Goal: Information Seeking & Learning: Find specific page/section

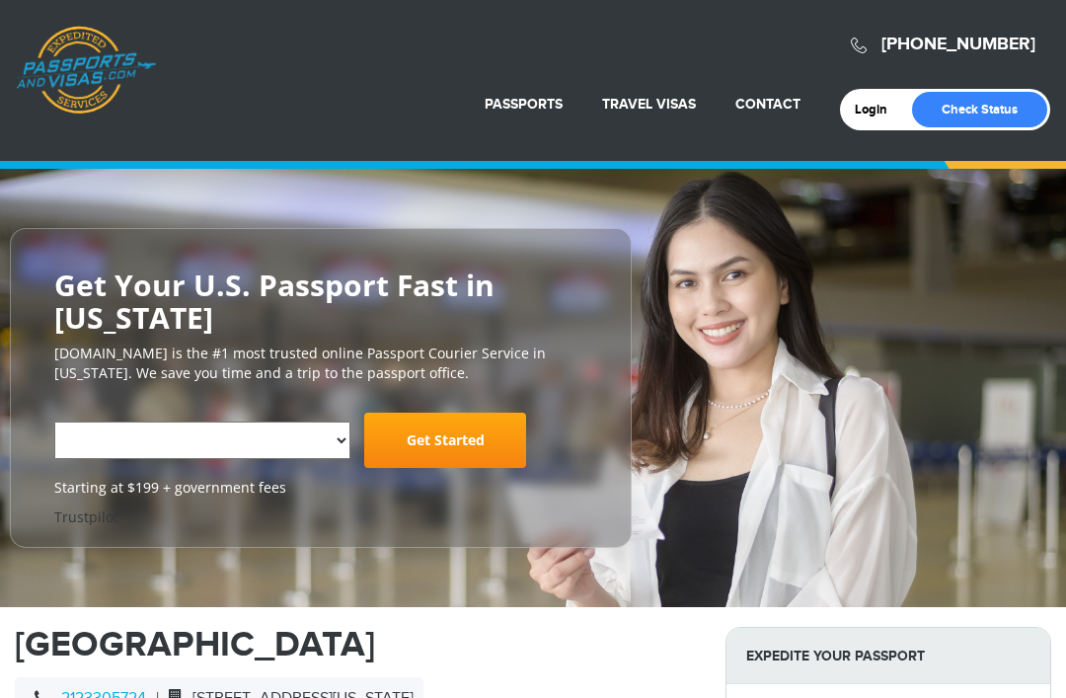
select select "**********"
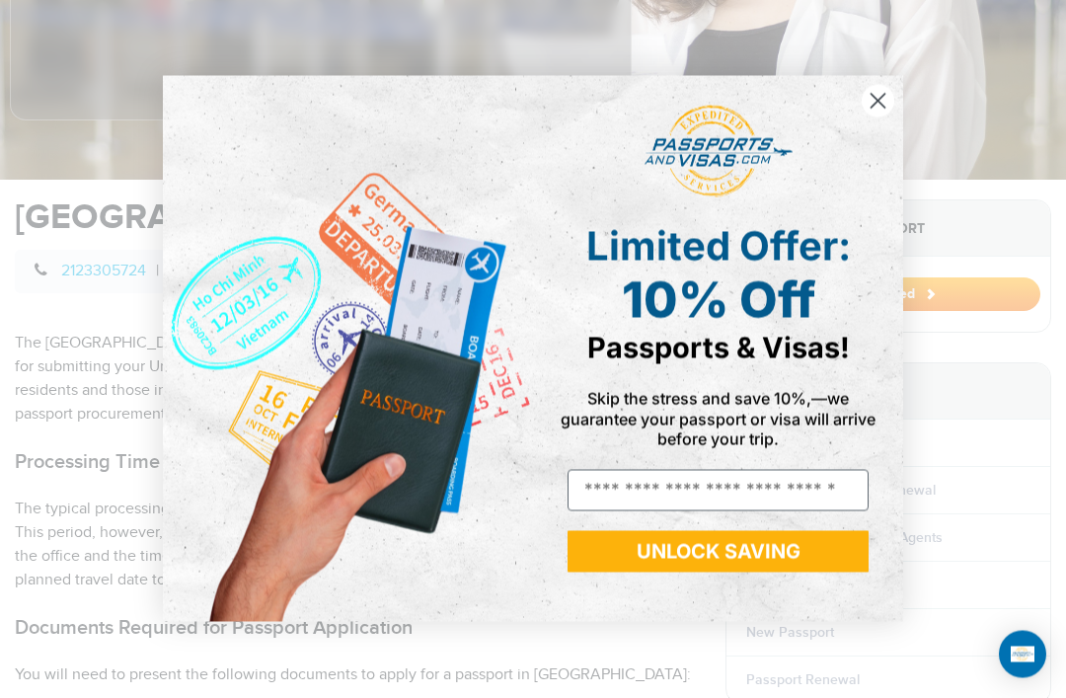
scroll to position [506, 0]
click at [878, 117] on circle "Close dialog" at bounding box center [877, 101] width 33 height 33
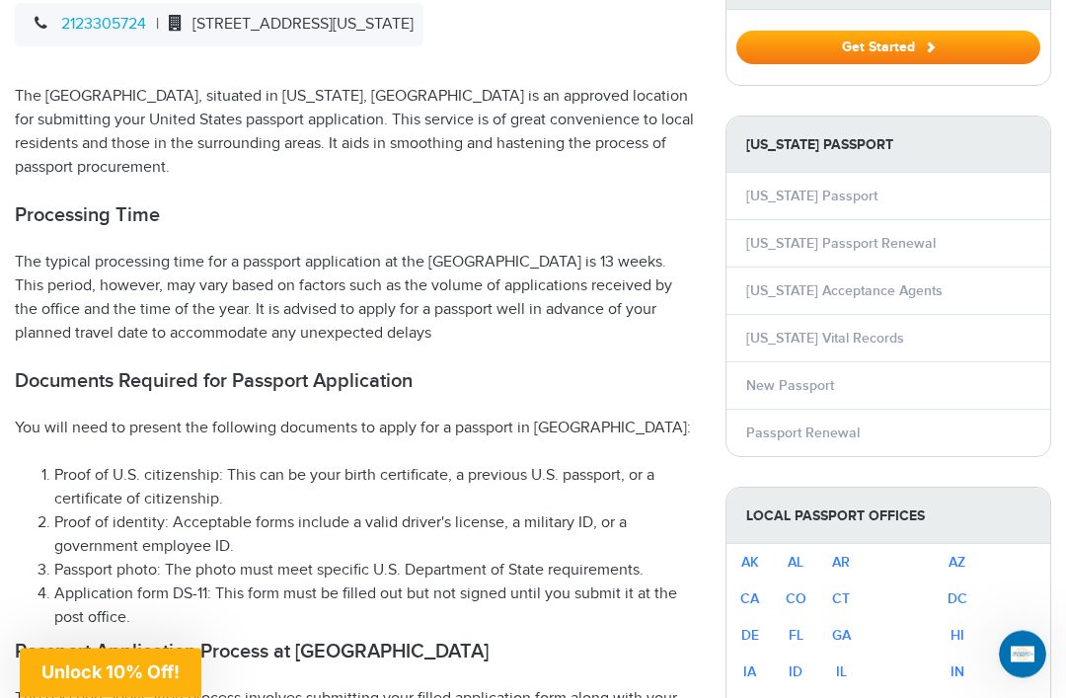
scroll to position [740, 0]
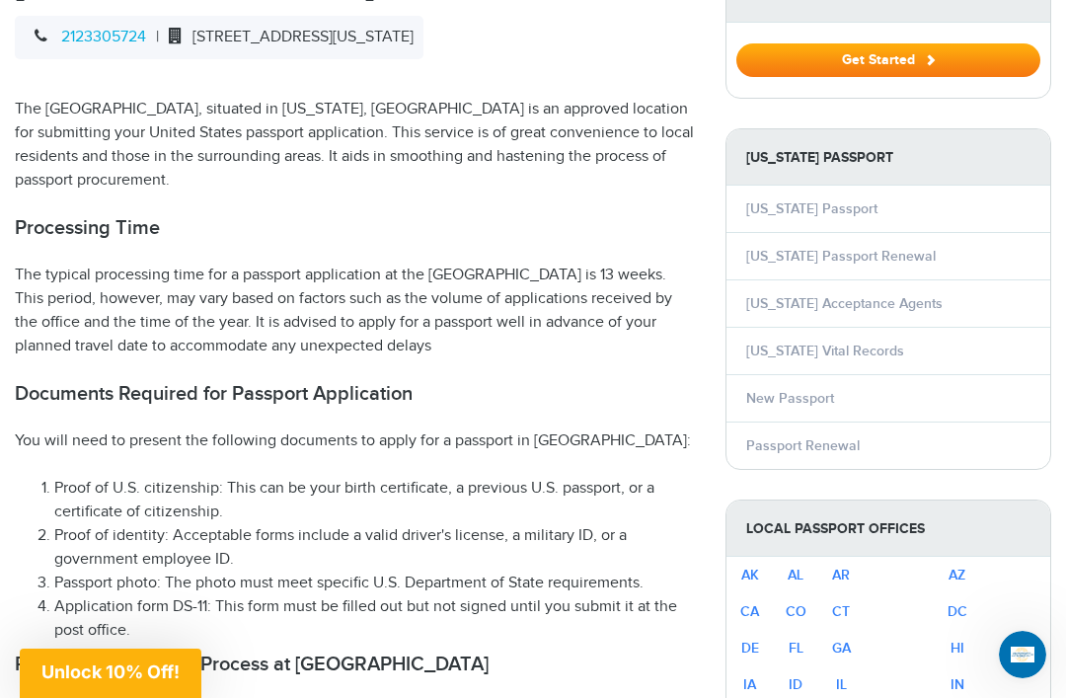
click at [981, 247] on li "New York Passport Renewal" at bounding box center [888, 255] width 324 height 47
click at [908, 252] on link "New York Passport Renewal" at bounding box center [840, 256] width 189 height 17
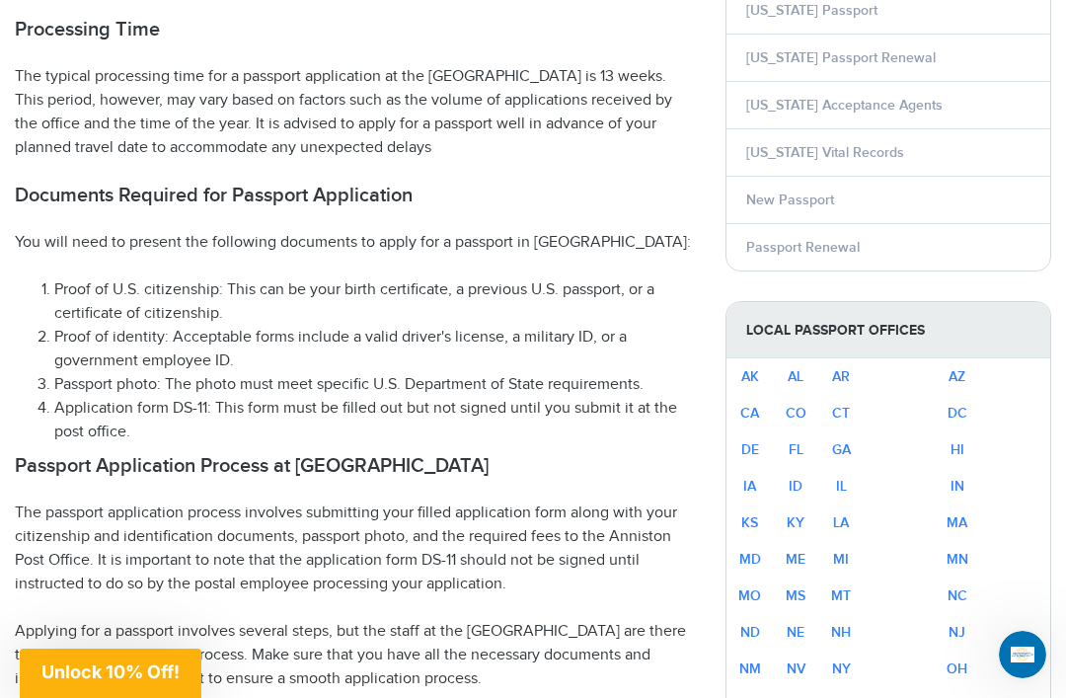
scroll to position [937, 0]
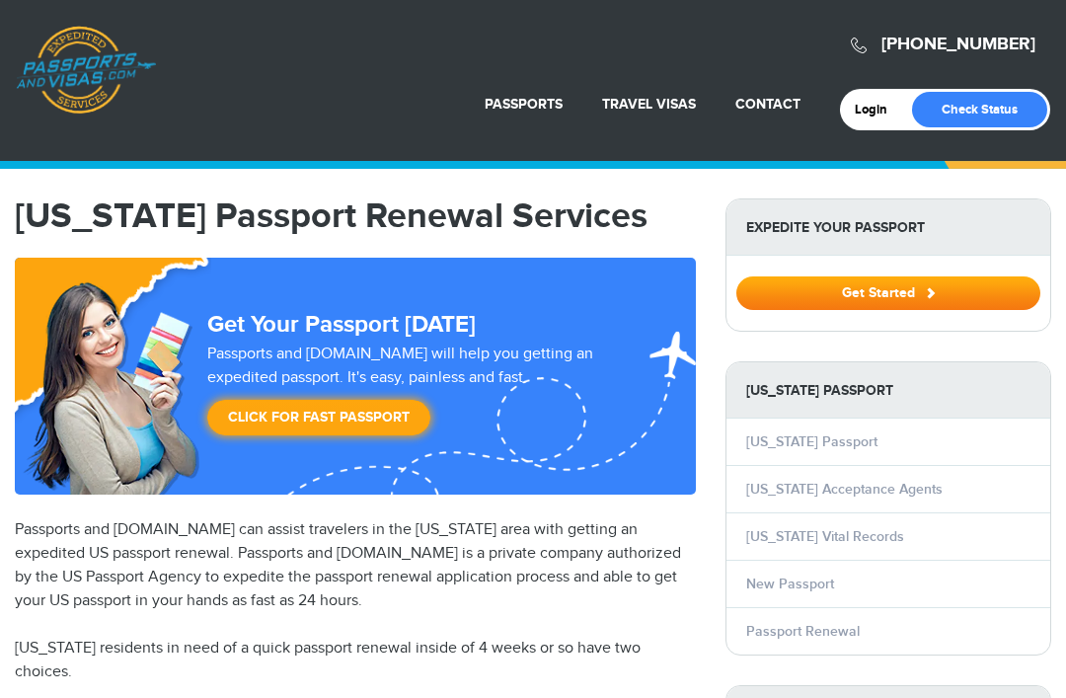
select select "**********"
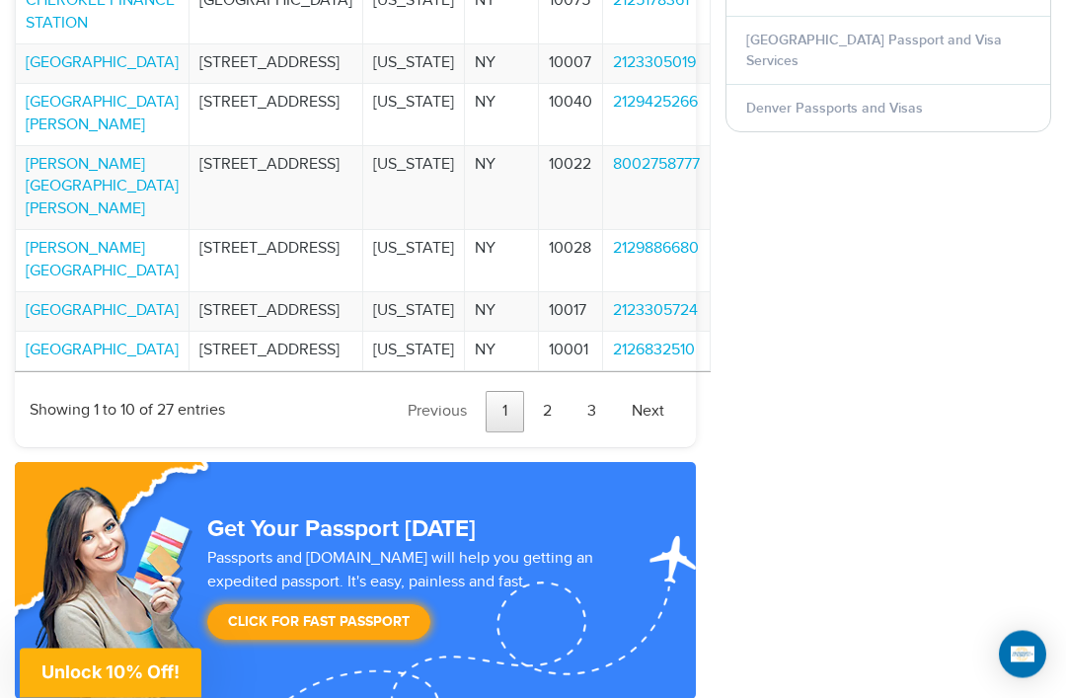
scroll to position [2267, 0]
click at [655, 432] on link "Next" at bounding box center [648, 411] width 66 height 41
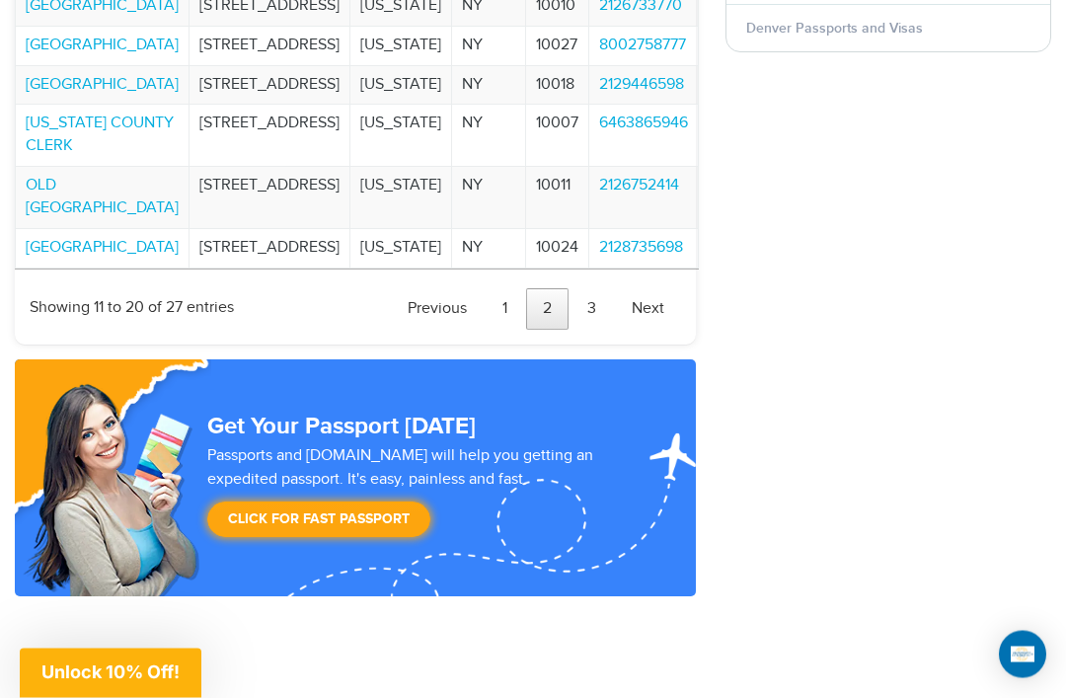
scroll to position [2351, 0]
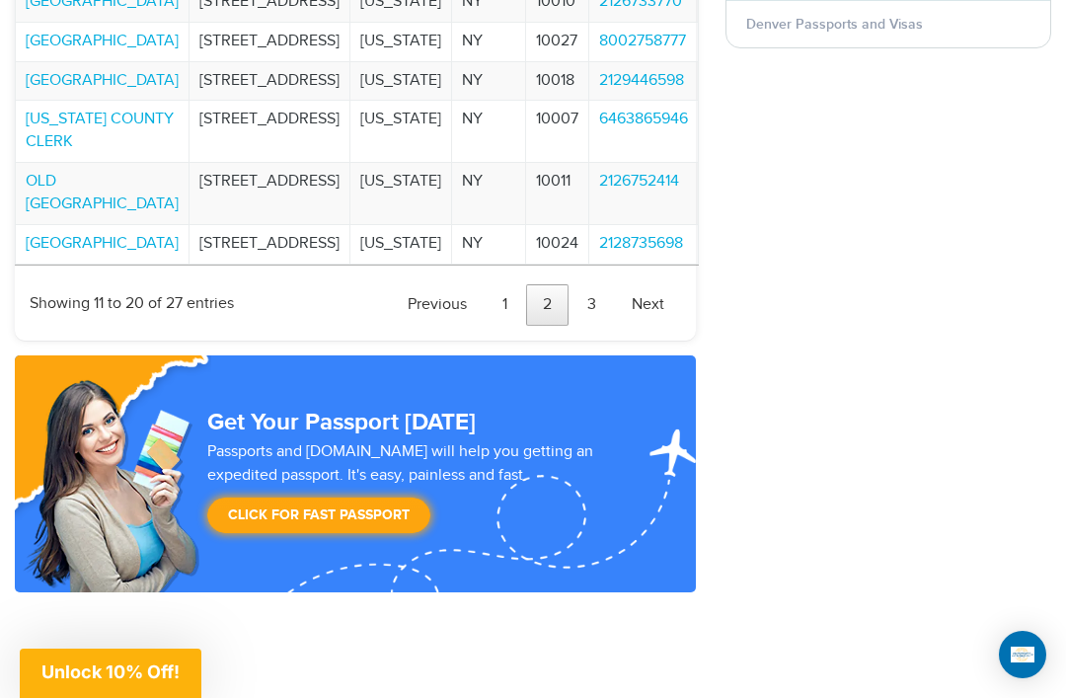
click at [667, 326] on link "Next" at bounding box center [648, 304] width 66 height 41
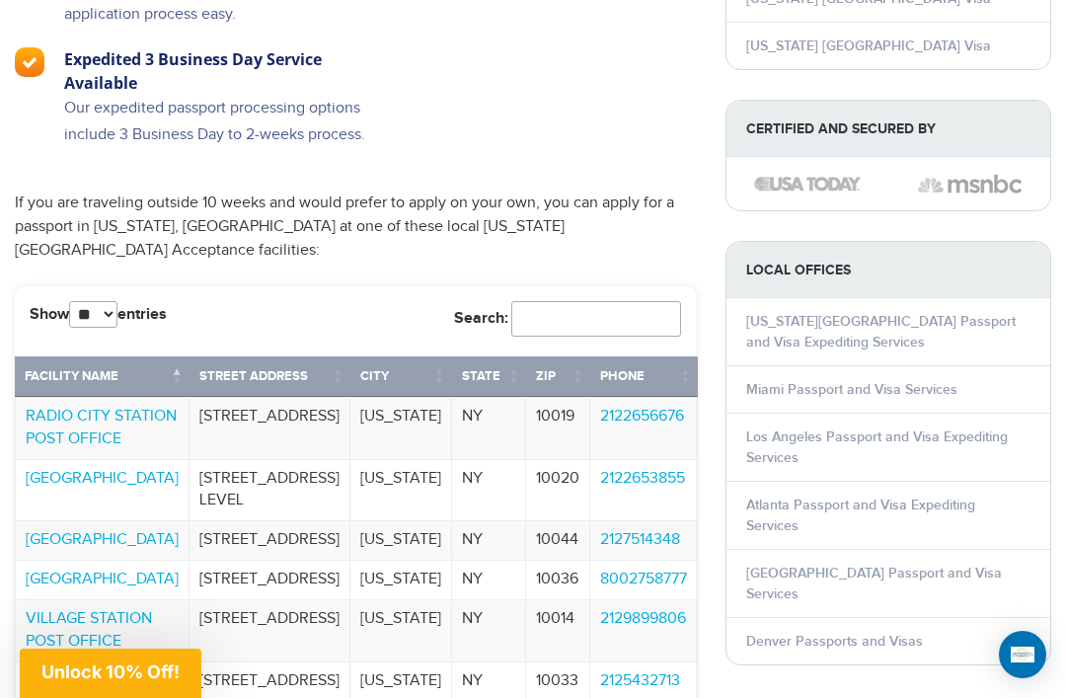
scroll to position [1727, 0]
